Goal: Complete application form

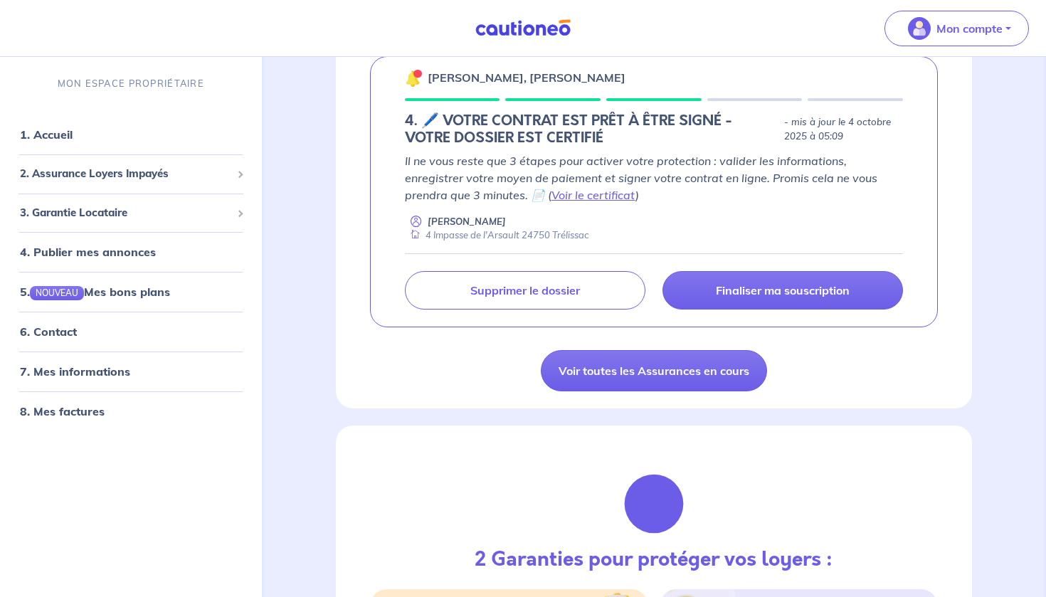
scroll to position [258, 0]
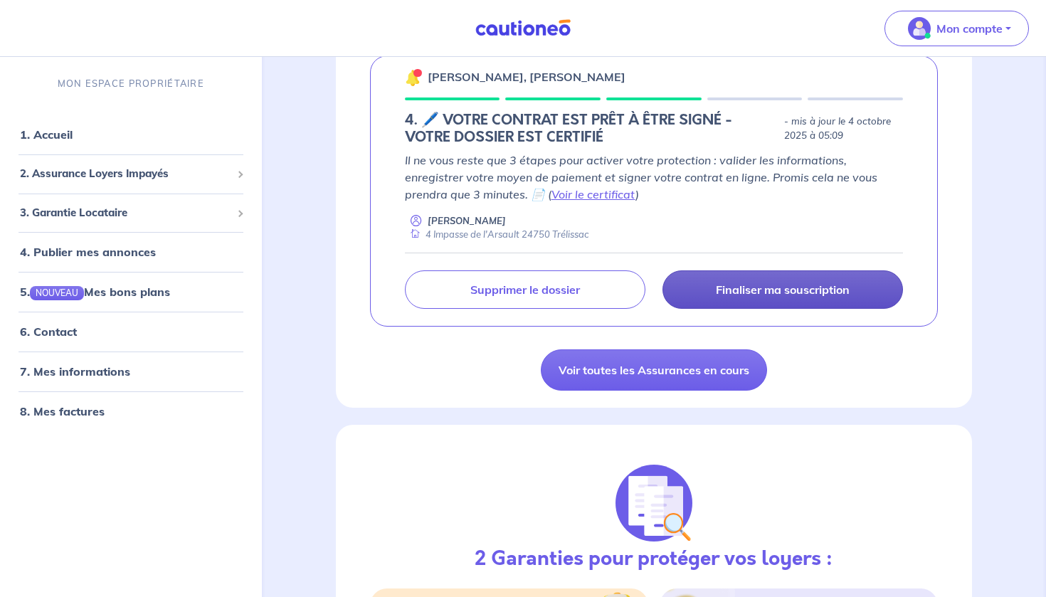
click at [701, 275] on link "Finaliser ma souscription" at bounding box center [782, 289] width 240 height 38
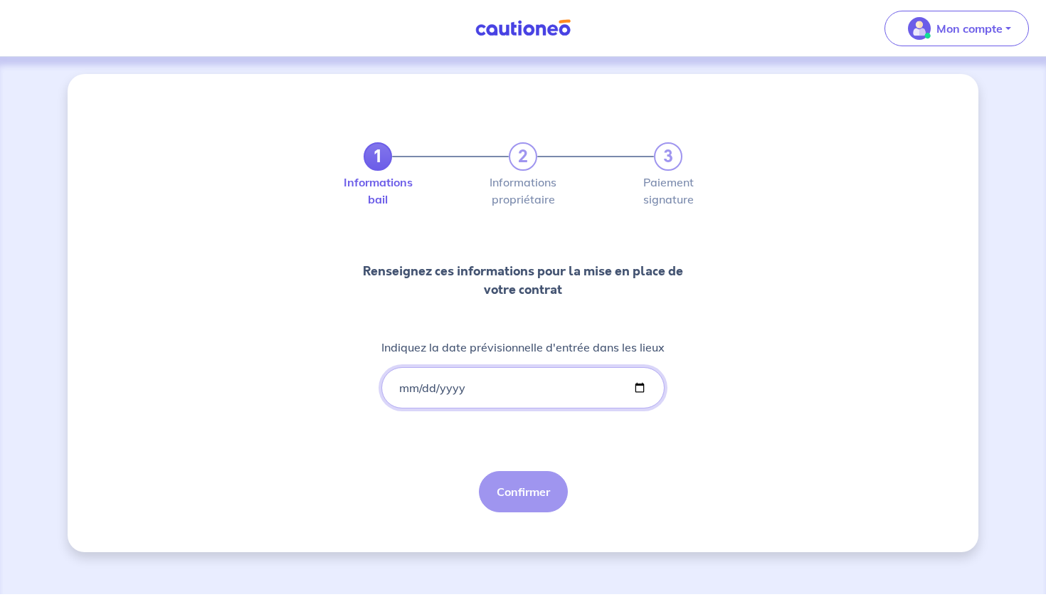
click at [550, 396] on input "Indiquez la date prévisionnelle d'entrée dans les lieux" at bounding box center [522, 387] width 283 height 41
type input "[DATE]"
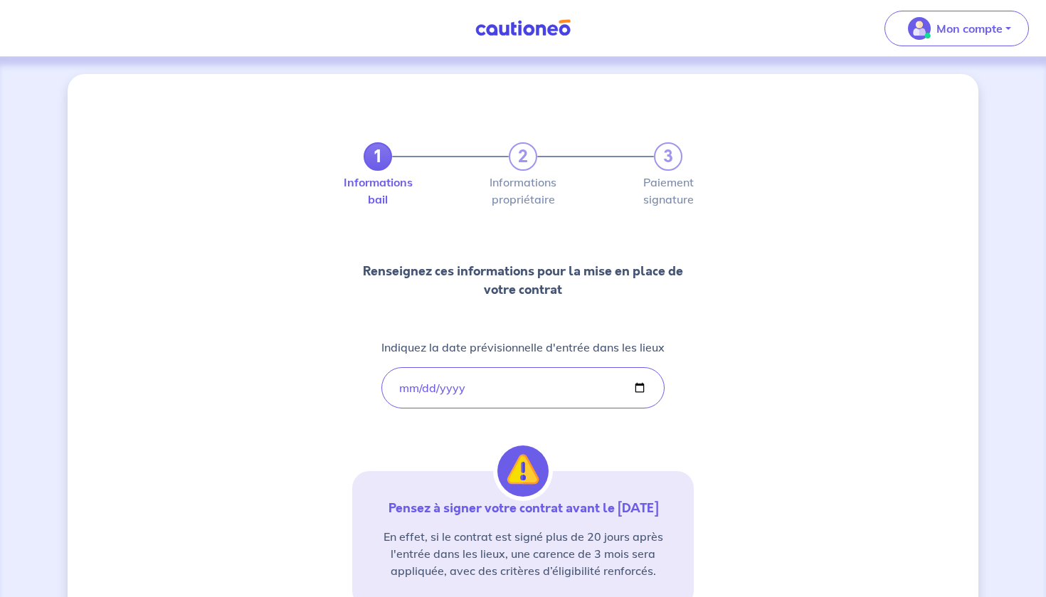
click at [628, 457] on div "1 2 3 Informations bail Informations propriétaire Paiement signature Renseignez…" at bounding box center [523, 415] width 342 height 615
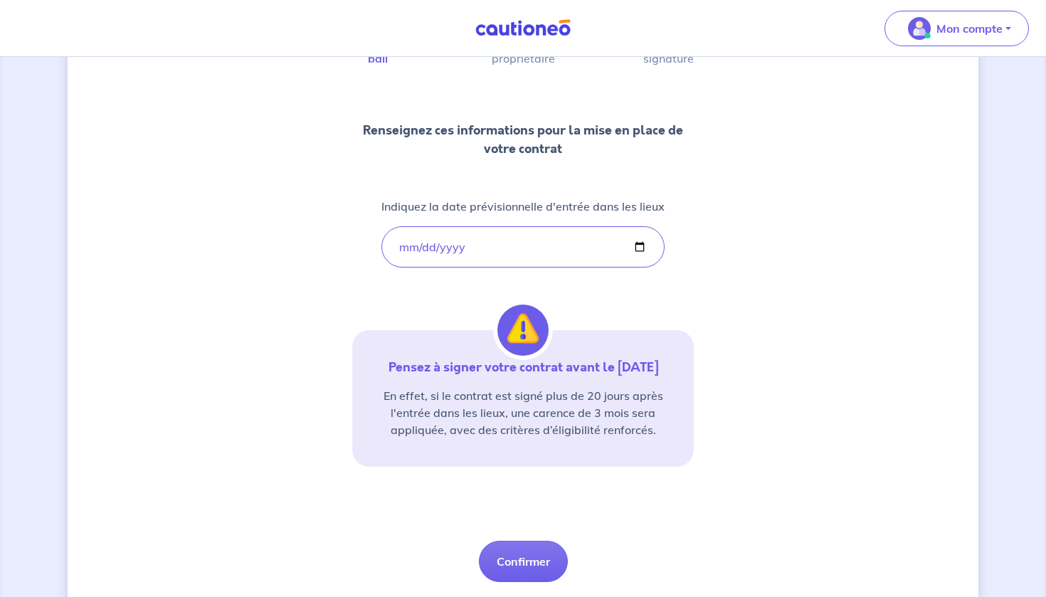
scroll to position [153, 0]
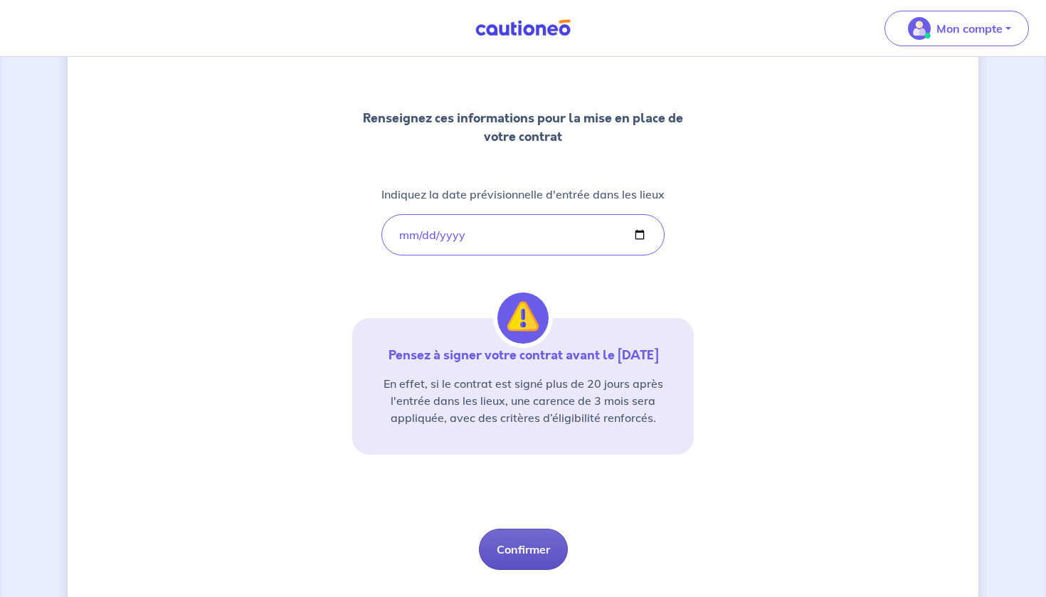
click at [531, 541] on button "Confirmer" at bounding box center [523, 549] width 89 height 41
select select "FR"
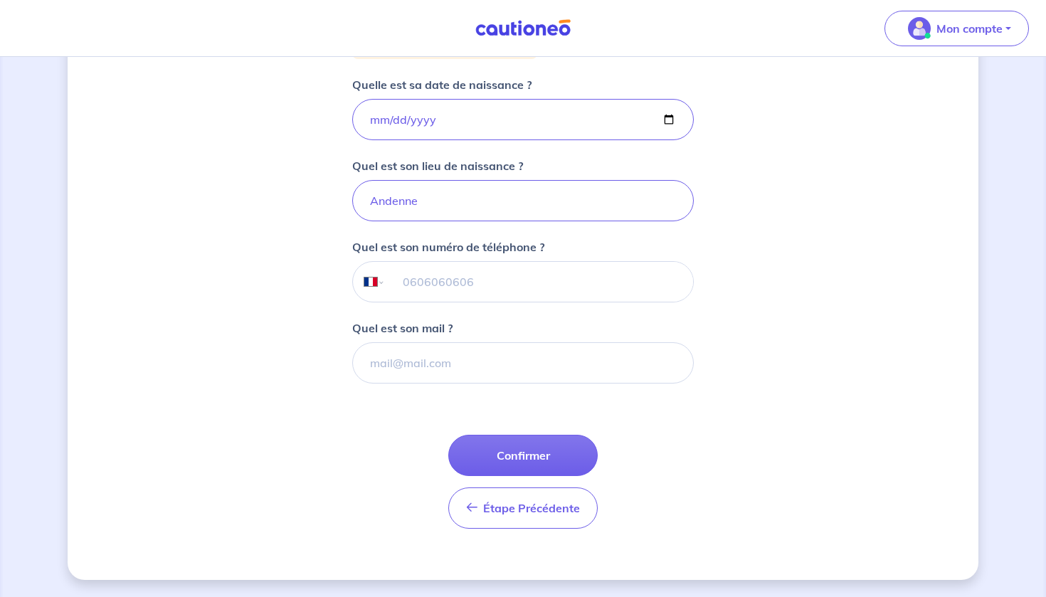
scroll to position [305, 0]
click at [549, 511] on span "Étape Précédente" at bounding box center [531, 508] width 97 height 14
